Goal: Task Accomplishment & Management: Manage account settings

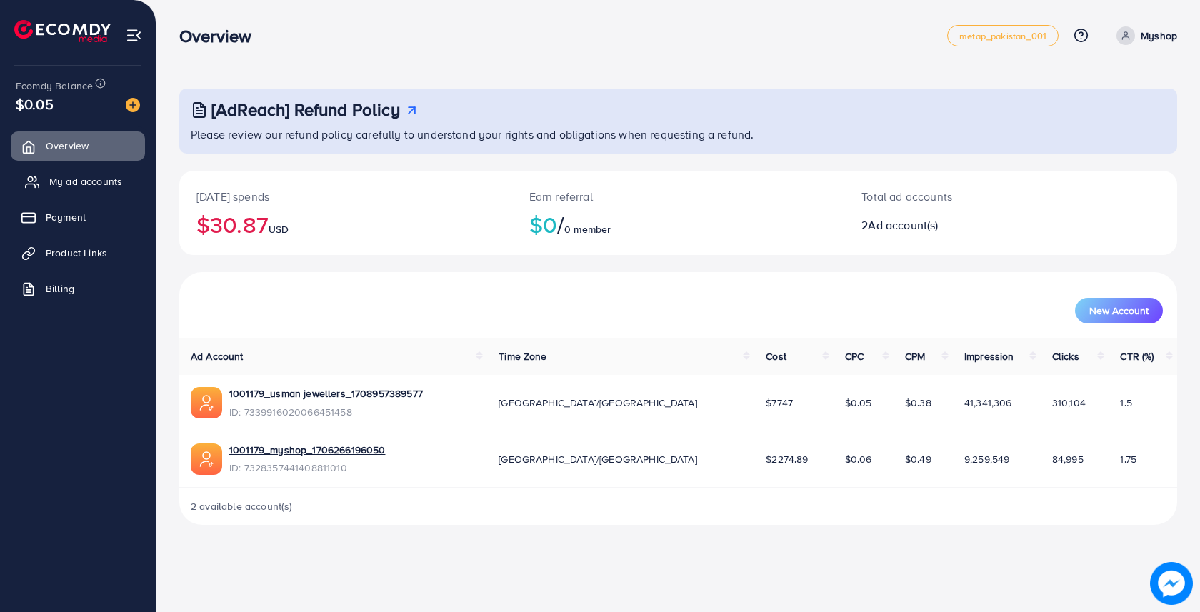
click at [88, 180] on span "My ad accounts" at bounding box center [85, 181] width 73 height 14
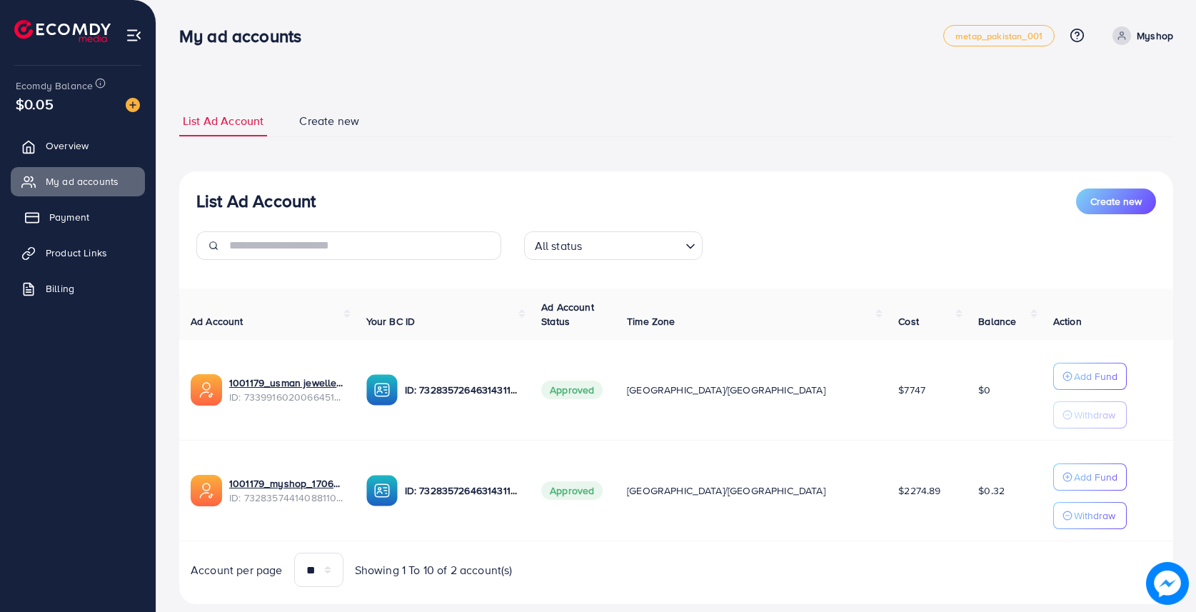
click at [61, 210] on span "Payment" at bounding box center [69, 217] width 40 height 14
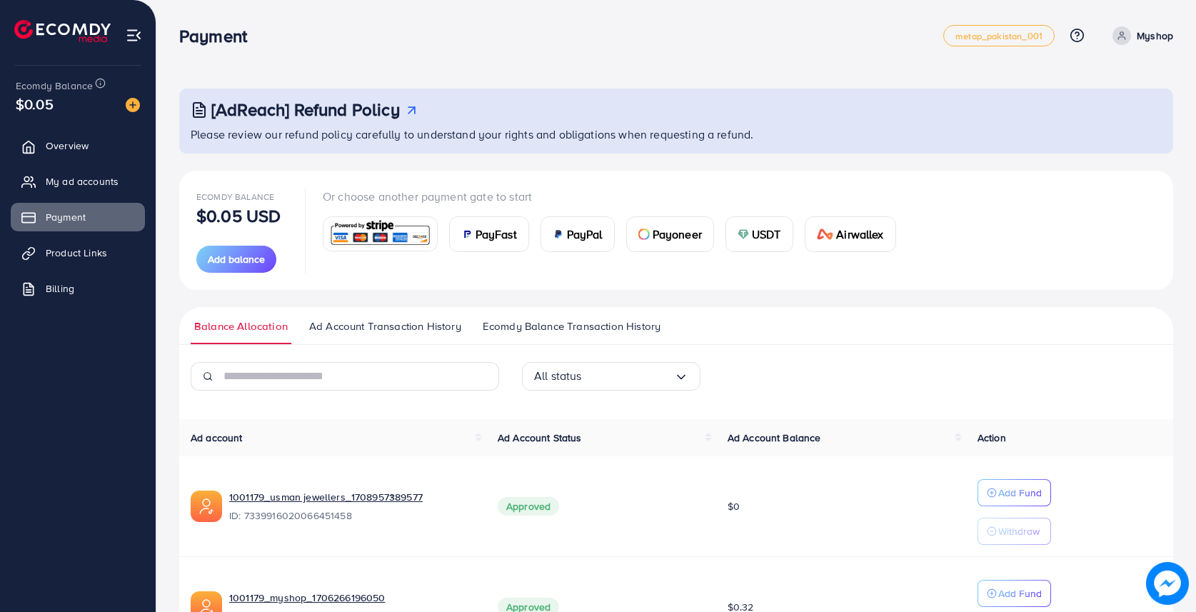
click at [414, 229] on img at bounding box center [380, 234] width 105 height 31
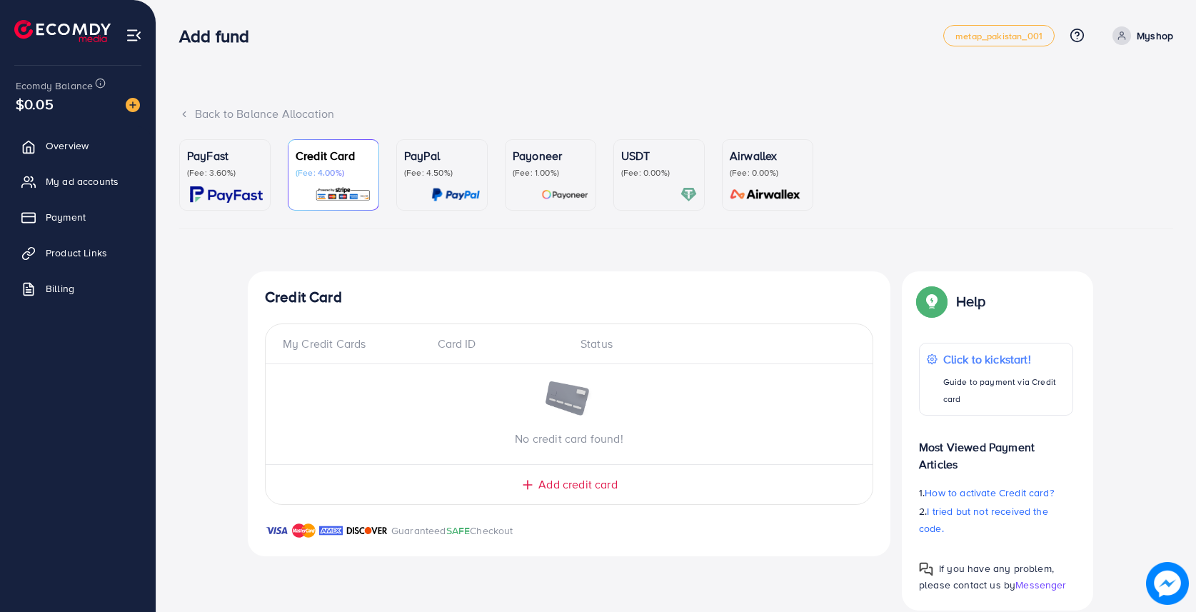
click at [429, 195] on div at bounding box center [442, 194] width 76 height 16
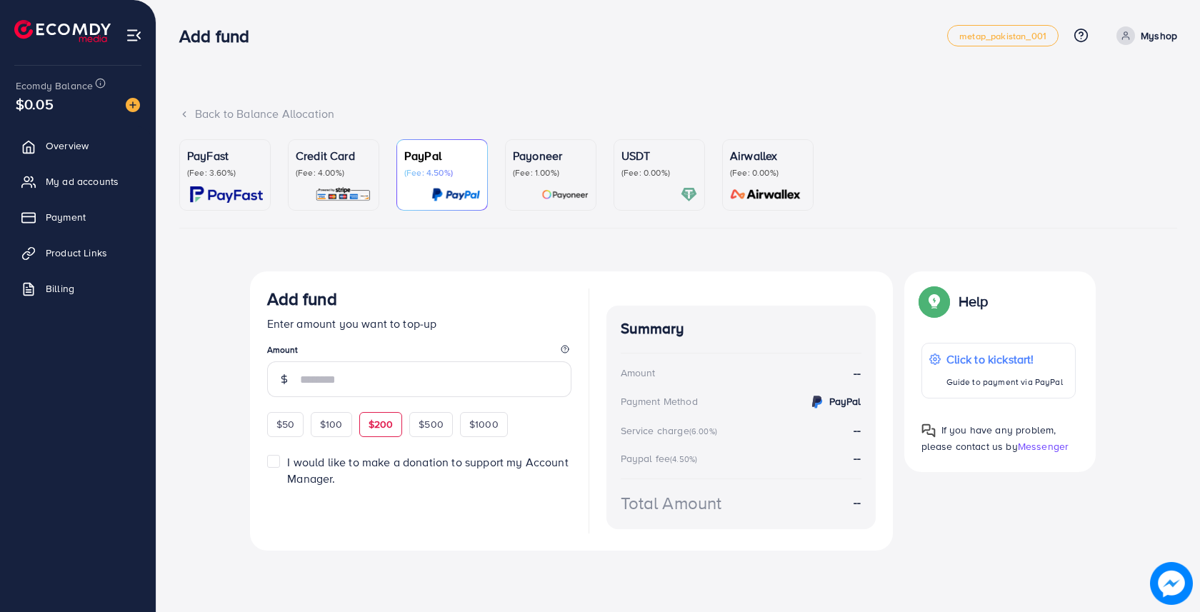
click at [374, 419] on span "$200" at bounding box center [381, 424] width 25 height 14
type input "***"
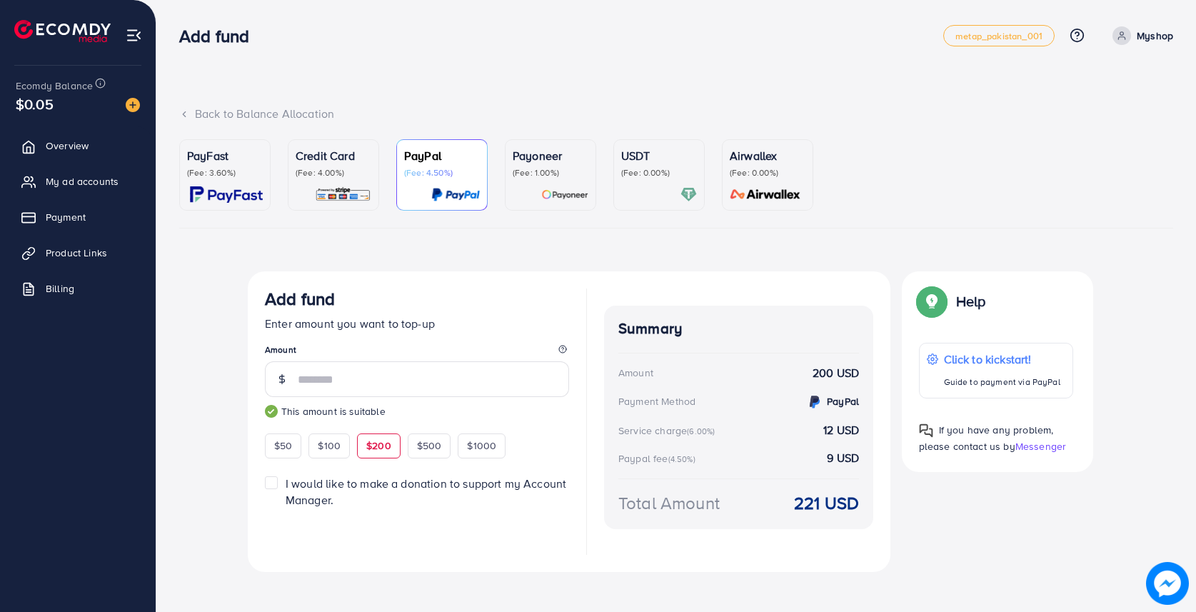
click at [379, 445] on span "$200" at bounding box center [378, 446] width 25 height 14
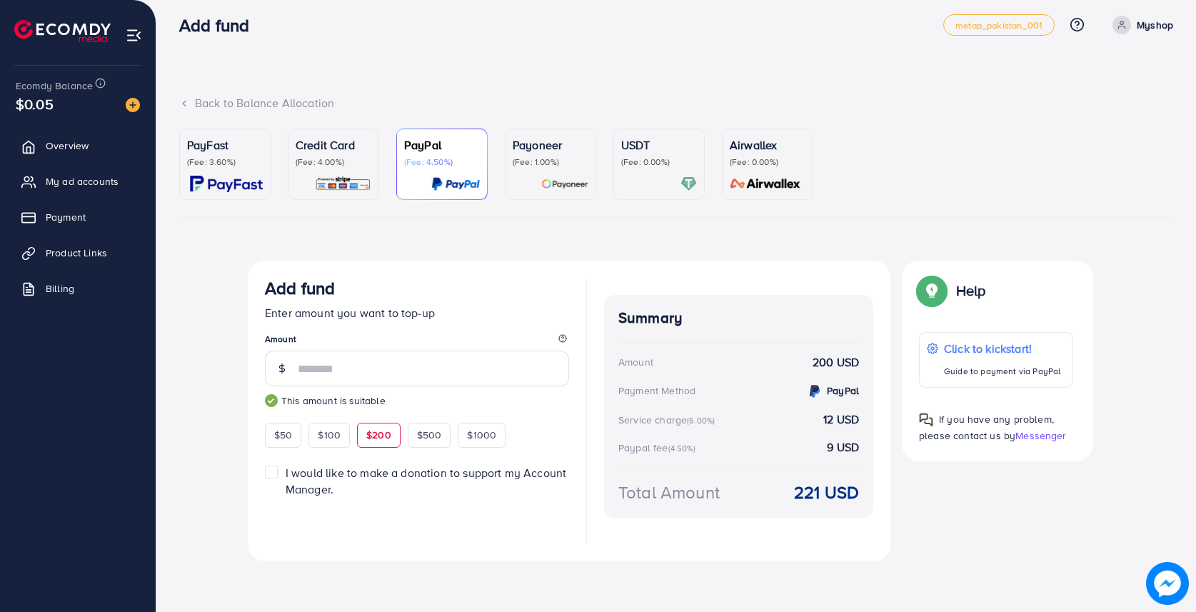
click at [224, 159] on p "(Fee: 3.60%)" at bounding box center [225, 161] width 76 height 11
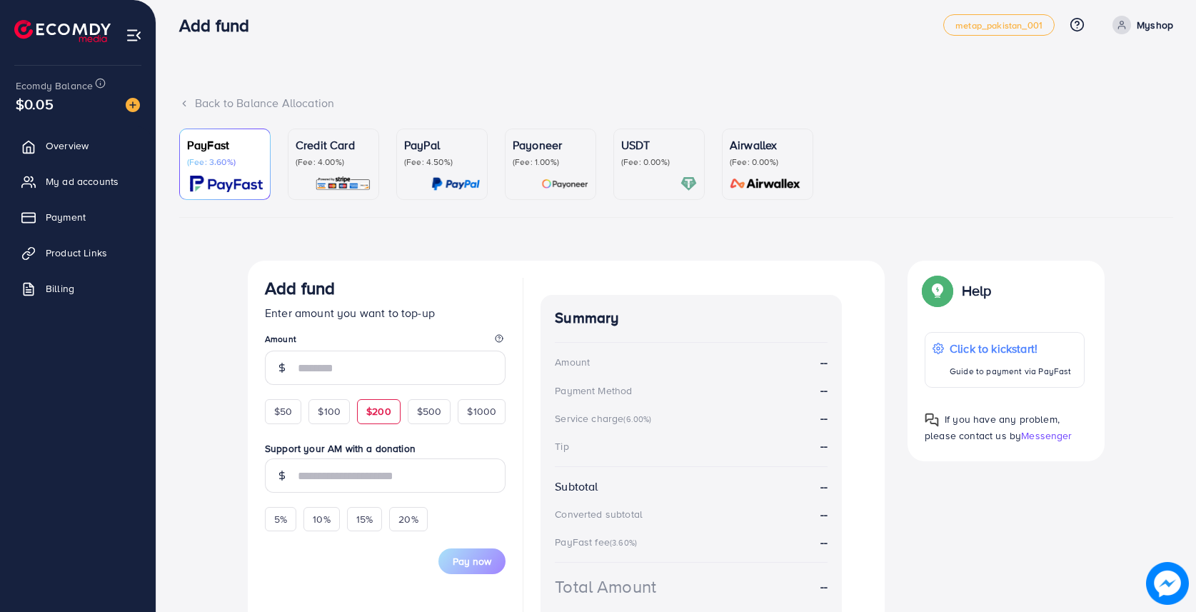
click at [383, 411] on span "$200" at bounding box center [378, 411] width 25 height 14
type input "***"
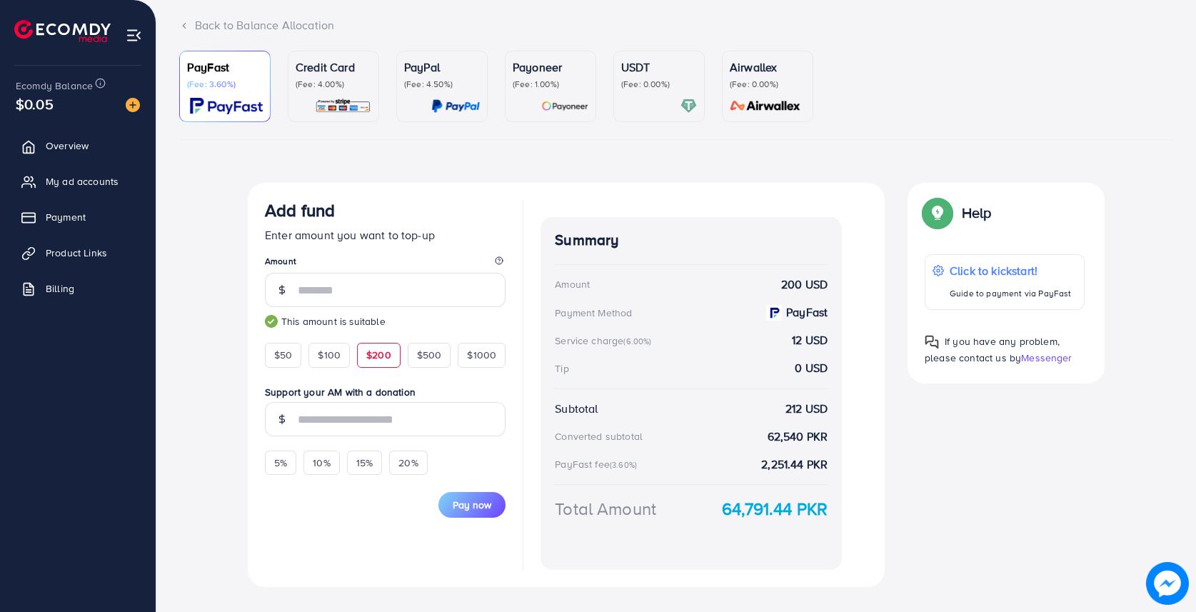
scroll to position [90, 0]
